Goal: Task Accomplishment & Management: Use online tool/utility

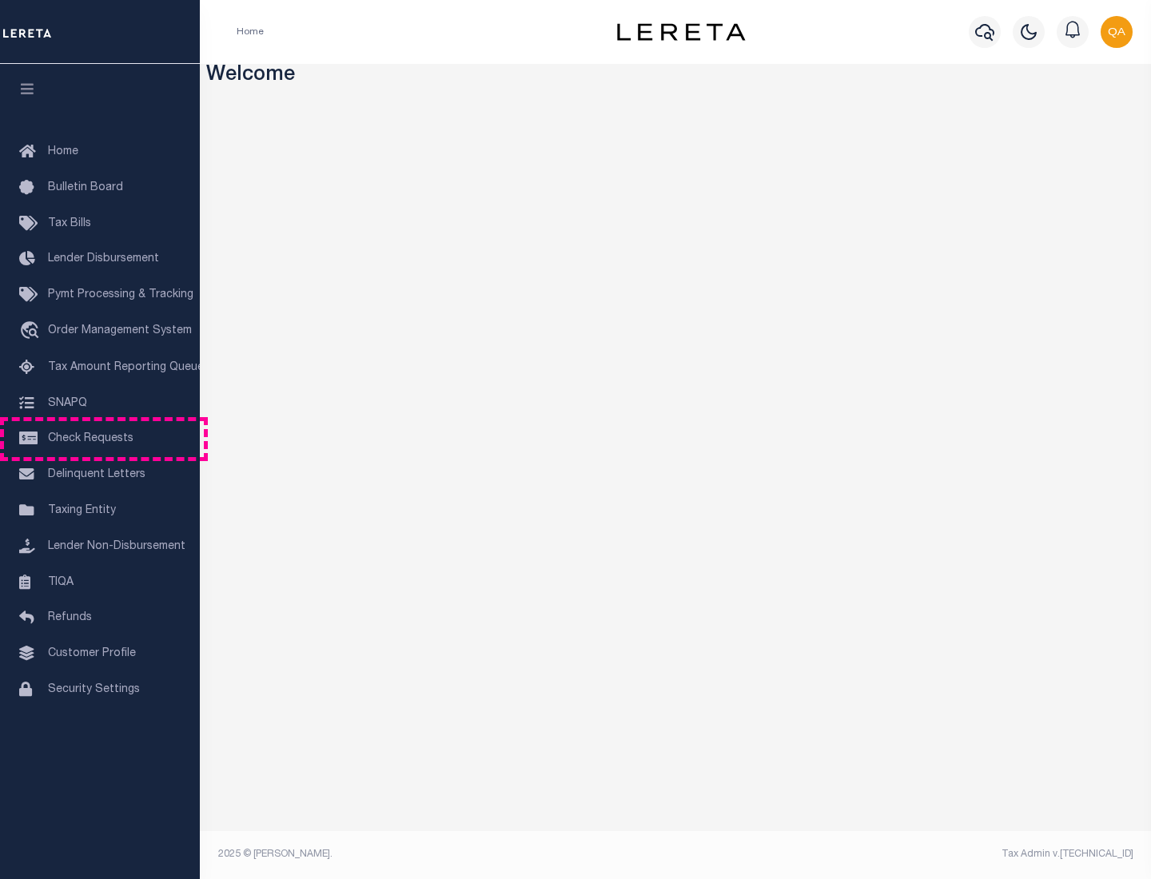
click at [100, 439] on span "Check Requests" at bounding box center [91, 438] width 86 height 11
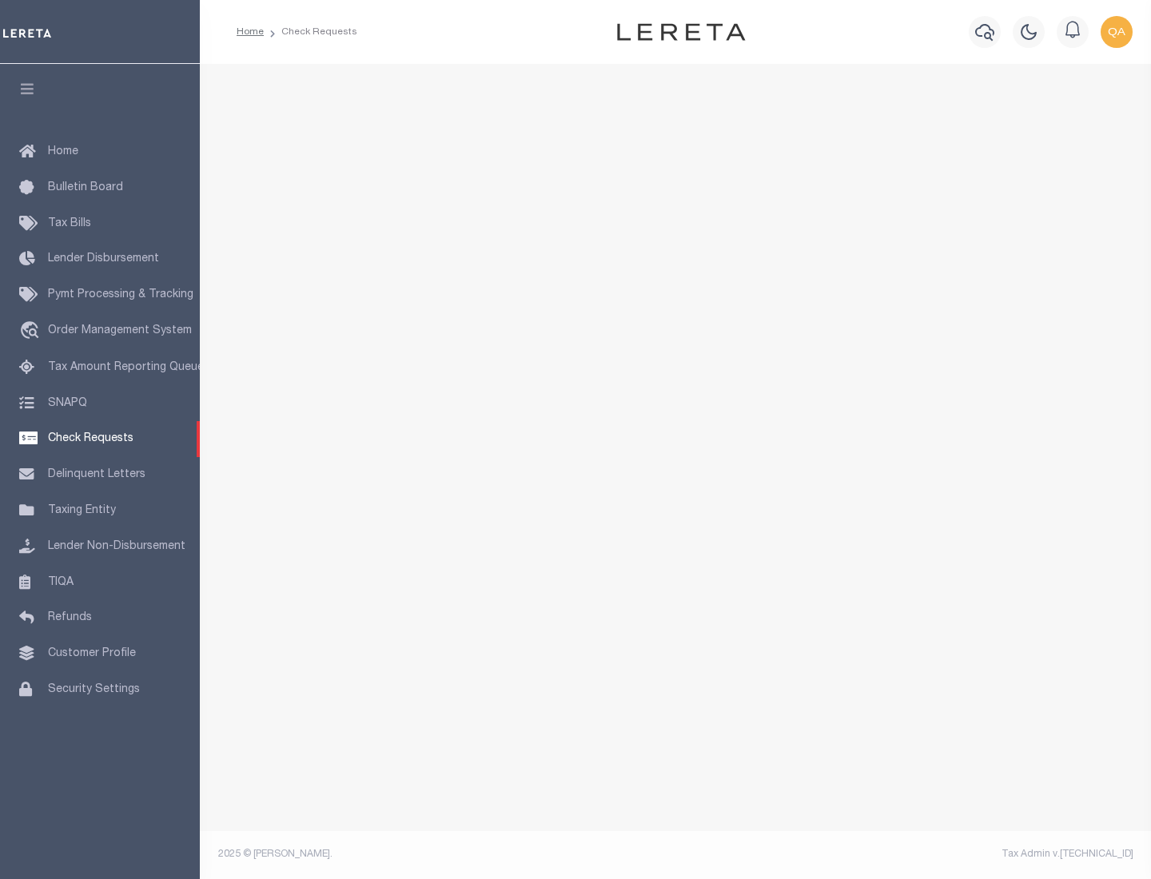
select select "50"
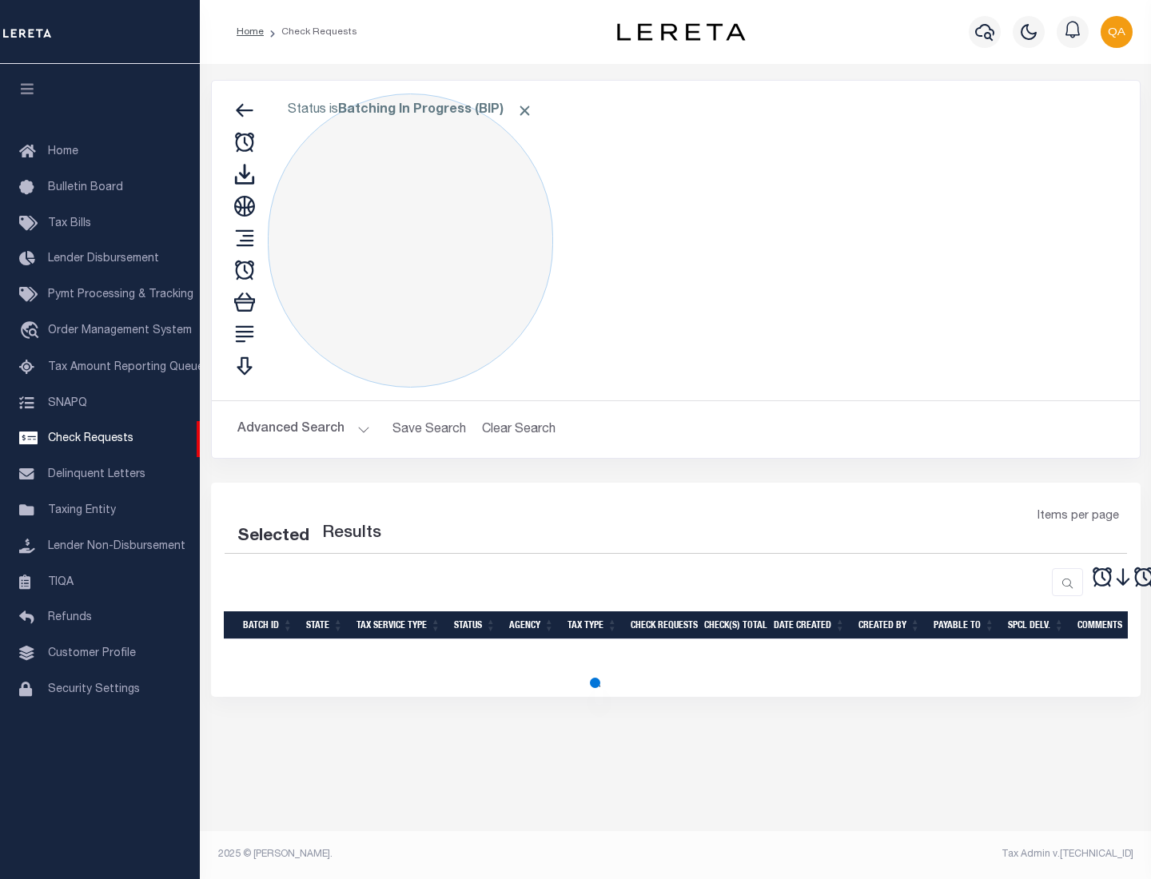
select select "50"
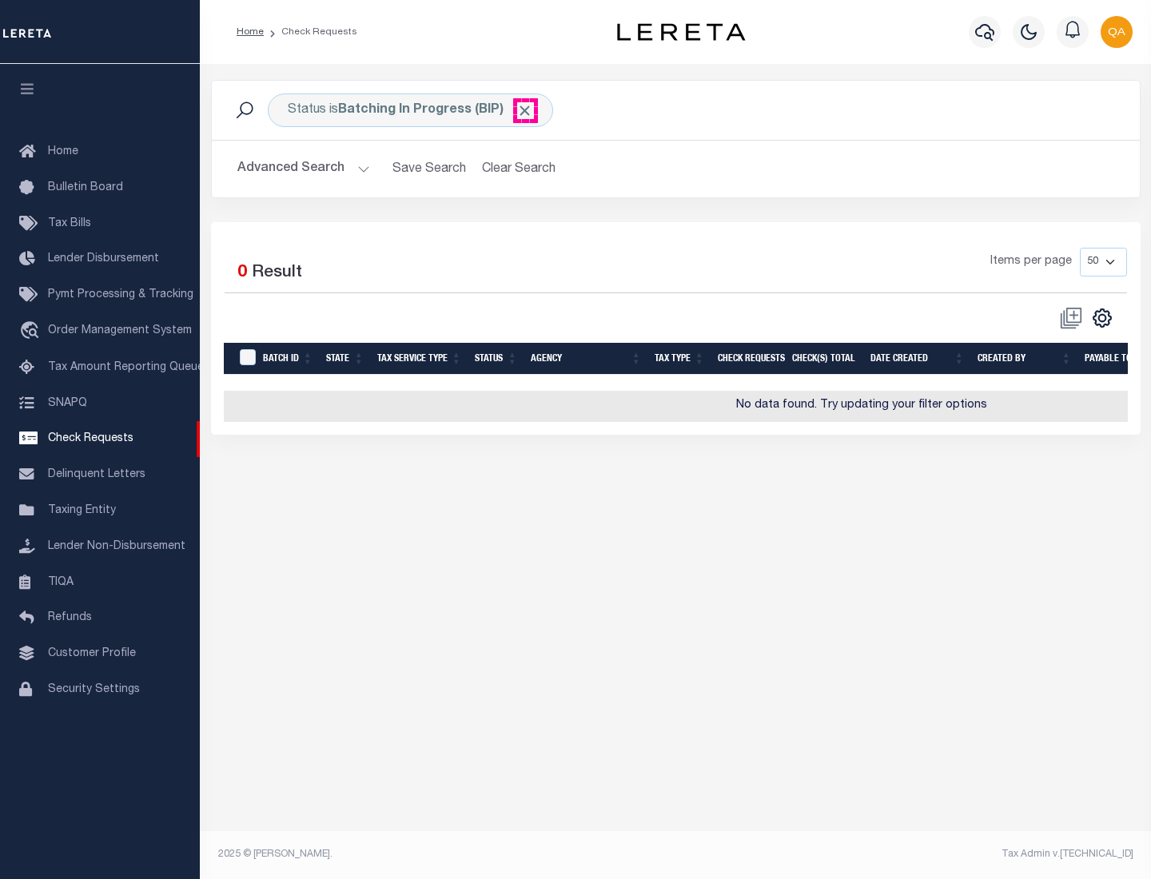
click at [525, 110] on span "Click to Remove" at bounding box center [524, 110] width 17 height 17
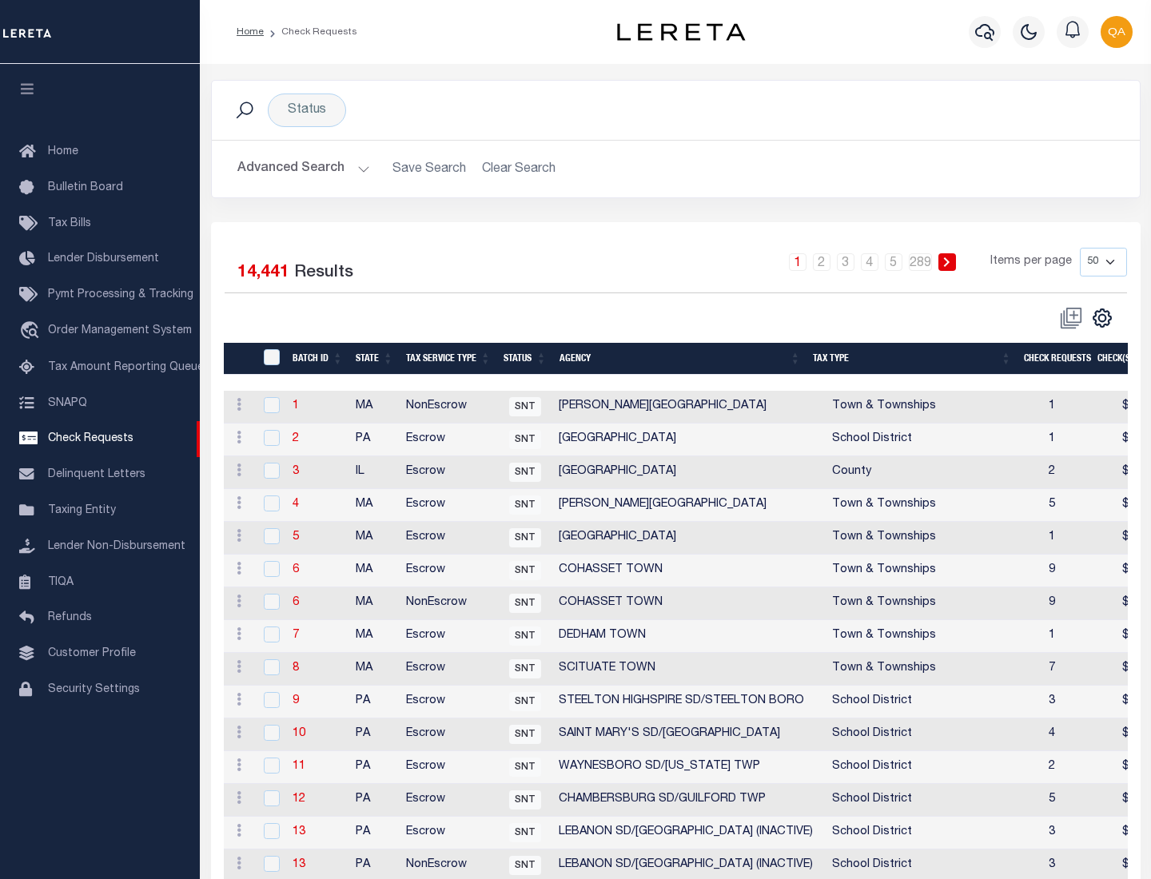
scroll to position [771, 0]
